Goal: Transaction & Acquisition: Purchase product/service

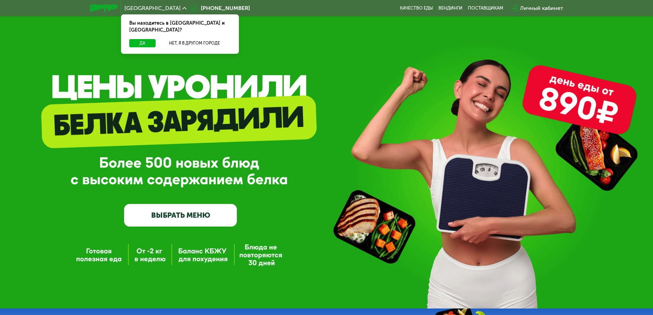
click at [320, 190] on div "GrowFood — доставка правильного питания ВЫБРАТЬ МЕНЮ" at bounding box center [326, 165] width 653 height 122
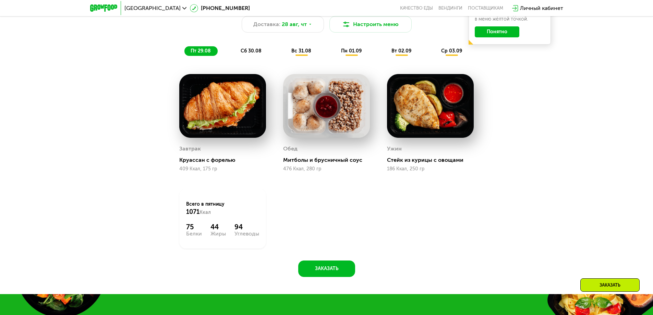
scroll to position [446, 0]
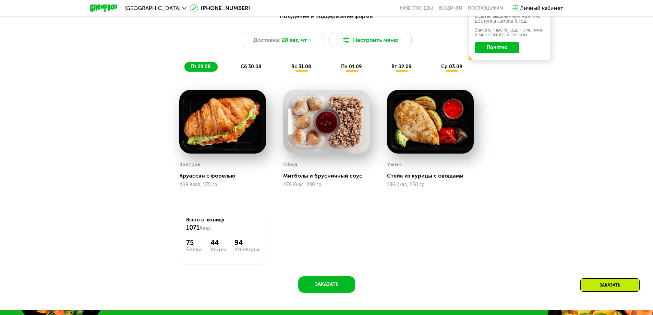
click at [251, 70] on span "сб 30.08" at bounding box center [251, 67] width 21 height 6
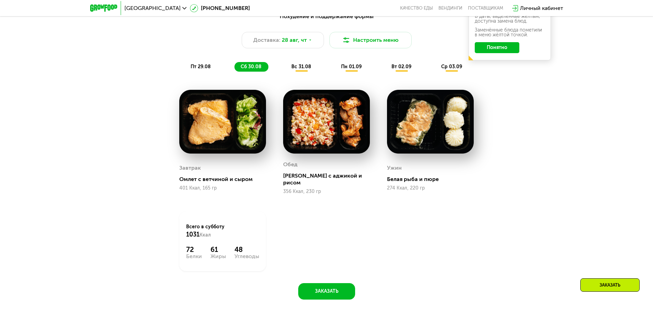
click at [306, 70] on span "вс 31.08" at bounding box center [301, 67] width 20 height 6
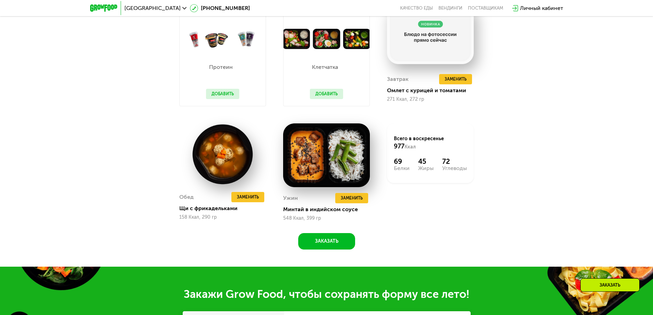
scroll to position [549, 0]
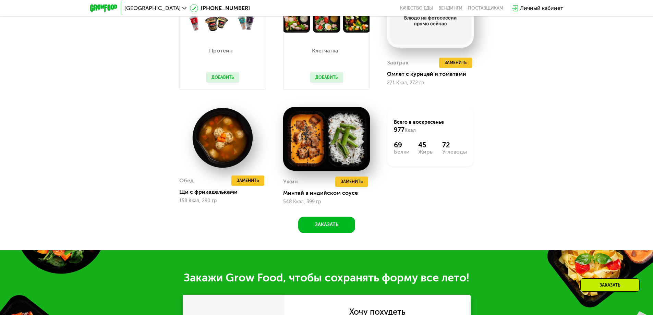
click at [521, 176] on div "Похудение и поддержание формы Доставка: 28 авг, чт Настроить меню пт 29.08 сб 3…" at bounding box center [327, 69] width 422 height 328
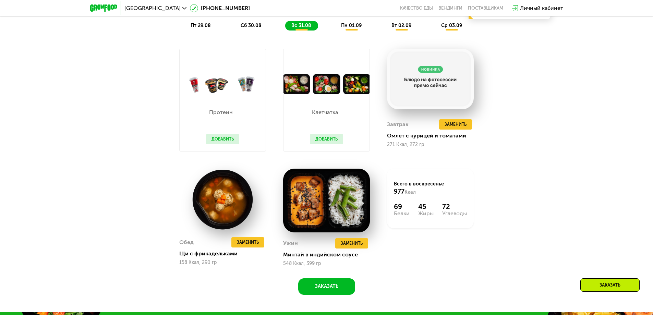
scroll to position [446, 0]
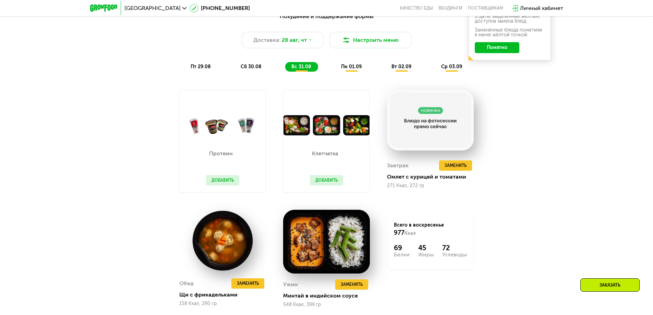
click at [385, 72] on div "пн 01.09" at bounding box center [401, 67] width 33 height 10
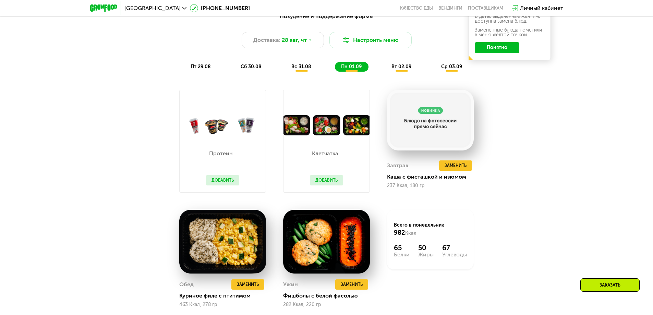
click at [509, 227] on div "Похудение и поддержание формы Доставка: 28 авг, чт Настроить меню пт 29.08 сб 3…" at bounding box center [327, 172] width 422 height 328
click at [405, 70] on span "вт 02.09" at bounding box center [402, 67] width 20 height 6
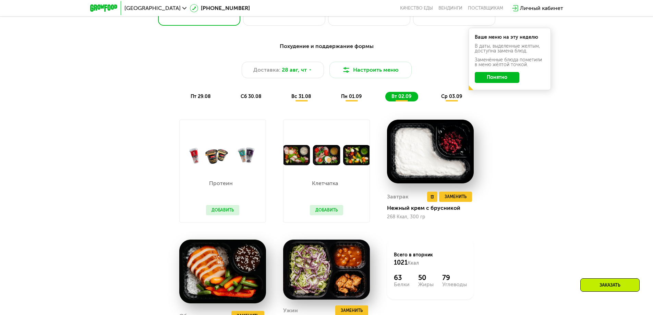
scroll to position [412, 0]
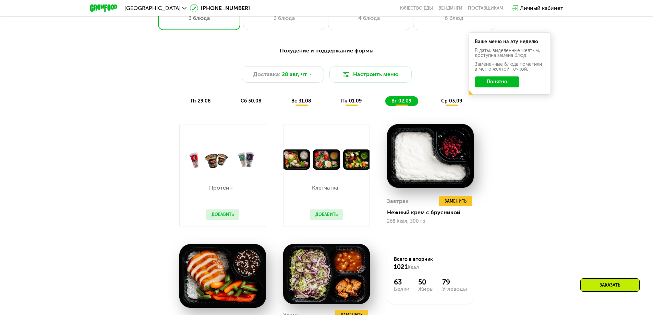
click at [445, 103] on span "ср 03.09" at bounding box center [451, 101] width 21 height 6
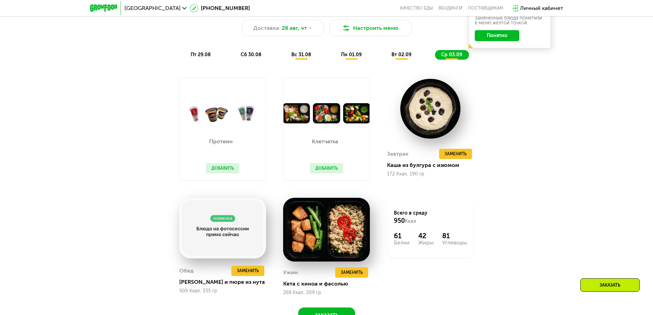
scroll to position [446, 0]
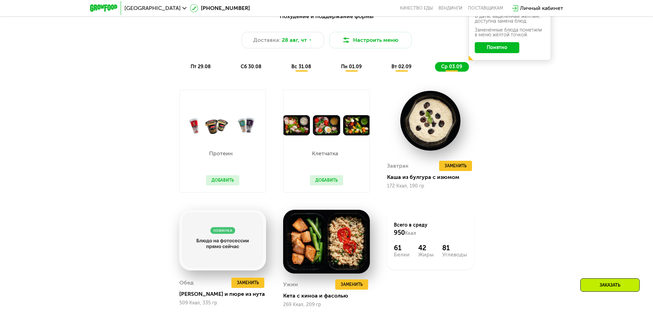
click at [327, 181] on button "Добавить" at bounding box center [326, 180] width 33 height 10
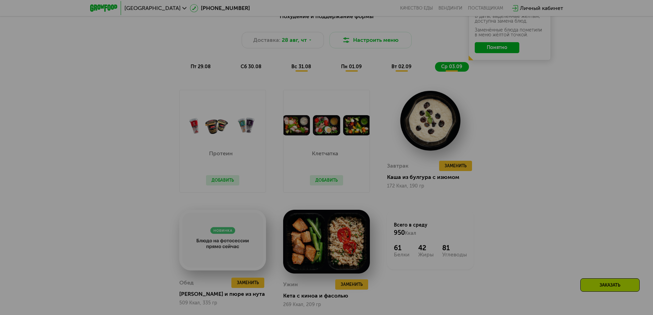
click at [520, 159] on div at bounding box center [326, 157] width 653 height 315
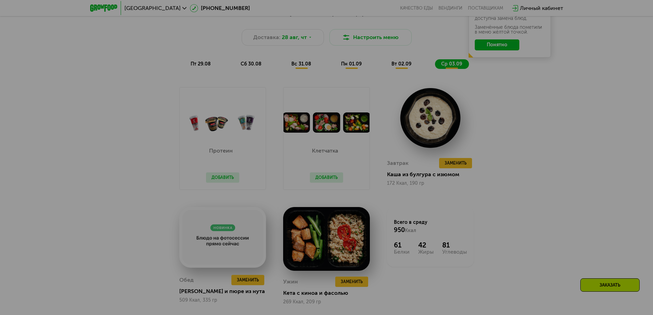
scroll to position [412, 0]
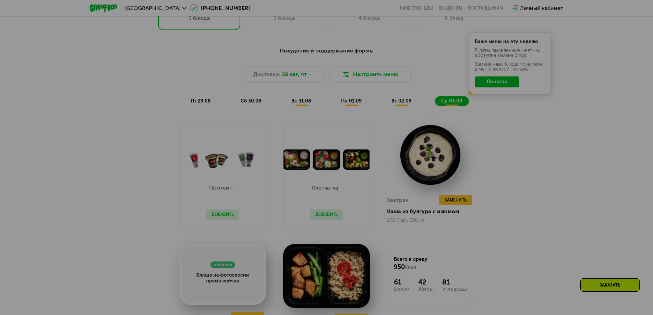
click at [517, 163] on div at bounding box center [326, 157] width 653 height 315
click at [369, 115] on div at bounding box center [326, 157] width 653 height 315
click at [65, 88] on div at bounding box center [326, 157] width 653 height 315
click at [49, 51] on div at bounding box center [326, 157] width 653 height 315
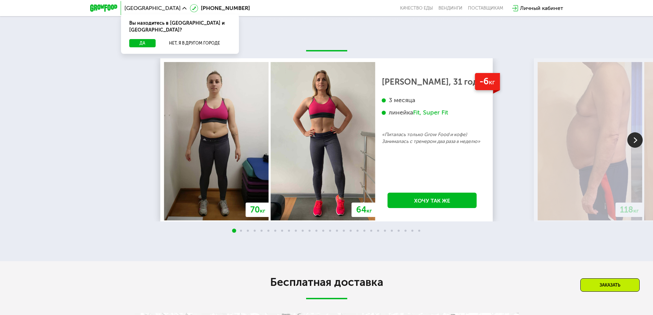
scroll to position [1267, 0]
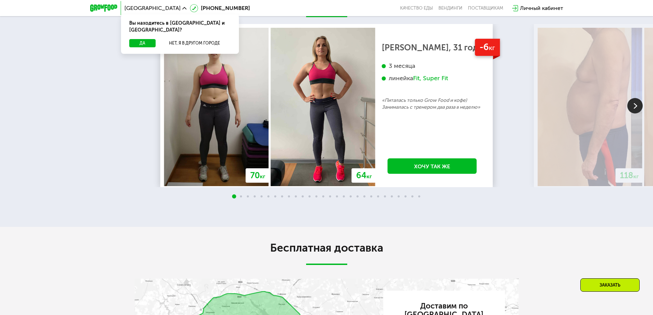
click at [635, 114] on img at bounding box center [635, 105] width 15 height 15
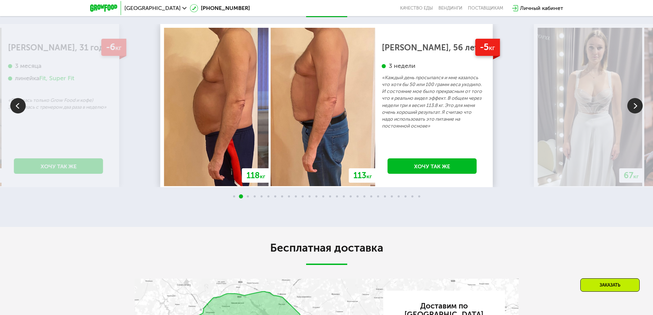
click at [635, 114] on img at bounding box center [635, 105] width 15 height 15
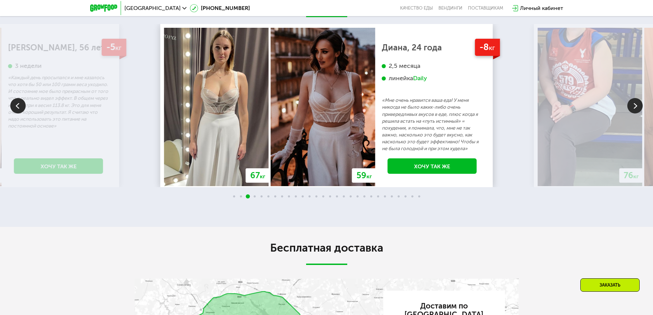
click at [638, 114] on img at bounding box center [635, 105] width 15 height 15
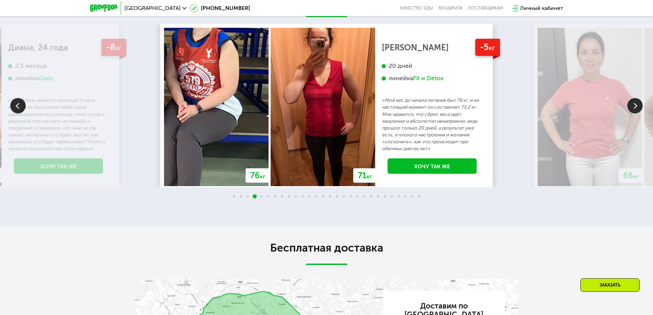
click at [636, 114] on img at bounding box center [635, 105] width 15 height 15
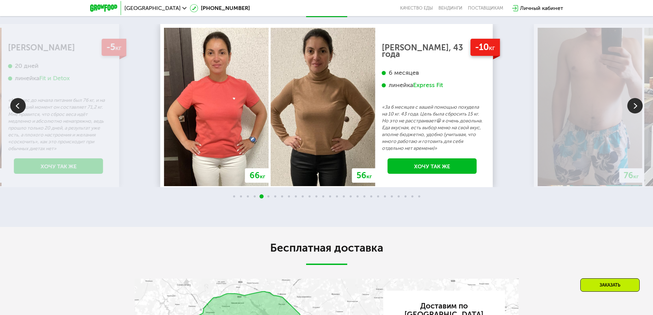
click at [635, 114] on img at bounding box center [635, 105] width 15 height 15
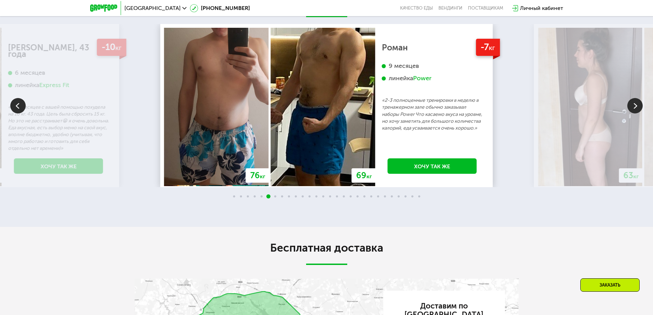
click at [633, 114] on img at bounding box center [635, 105] width 15 height 15
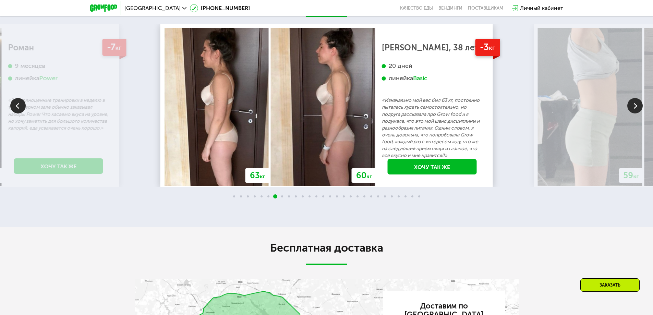
click at [634, 114] on img at bounding box center [635, 105] width 15 height 15
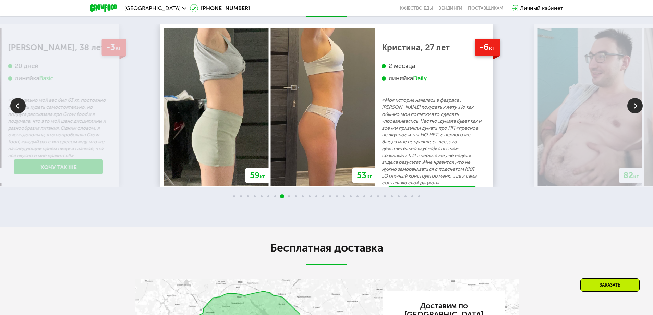
click at [631, 114] on img at bounding box center [635, 105] width 15 height 15
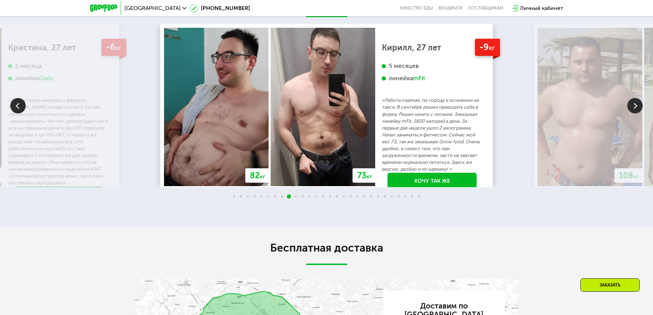
click at [633, 114] on img at bounding box center [635, 105] width 15 height 15
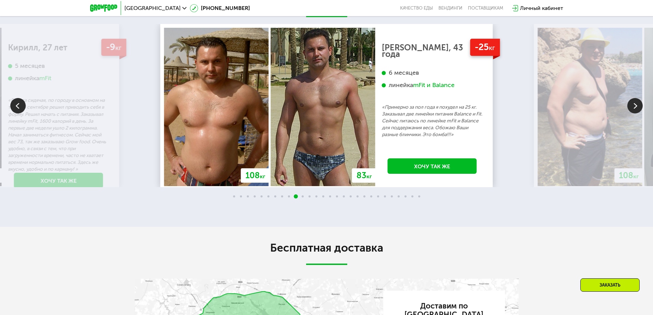
click at [633, 114] on img at bounding box center [635, 105] width 15 height 15
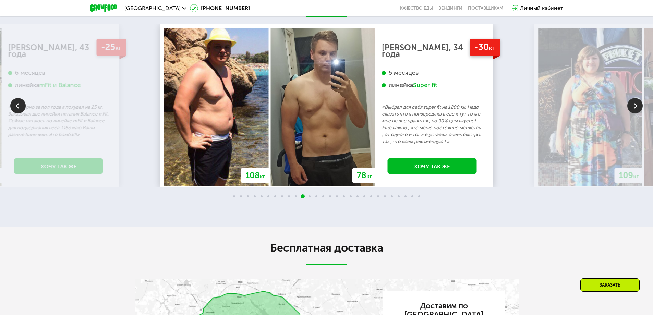
click at [633, 114] on img at bounding box center [635, 105] width 15 height 15
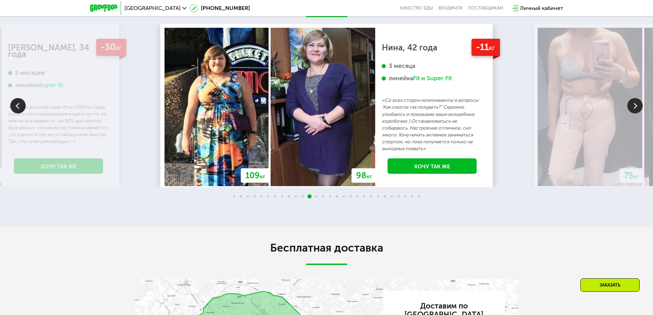
click at [633, 114] on img at bounding box center [635, 105] width 15 height 15
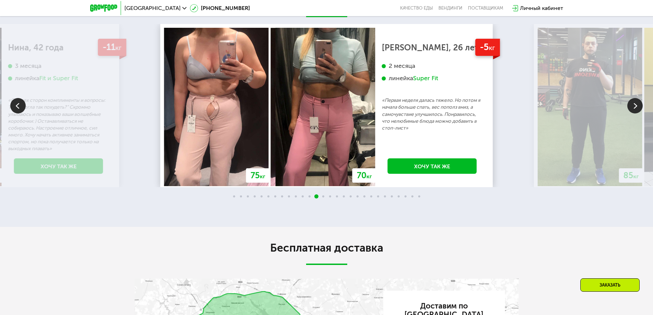
click at [633, 114] on img at bounding box center [635, 105] width 15 height 15
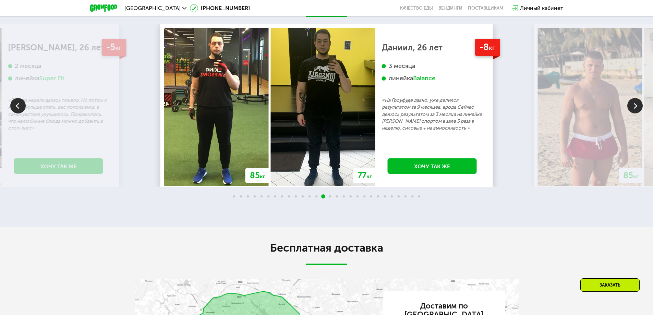
click at [221, 154] on img at bounding box center [216, 107] width 105 height 158
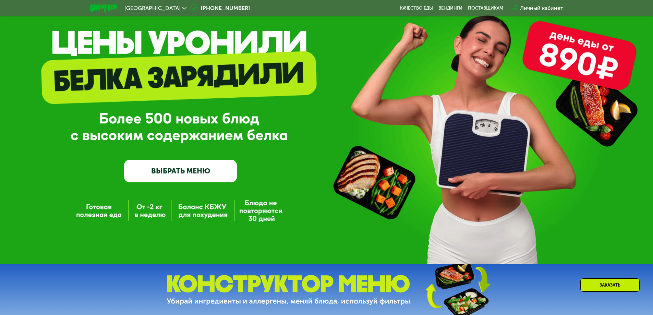
scroll to position [0, 0]
